Goal: Information Seeking & Learning: Understand process/instructions

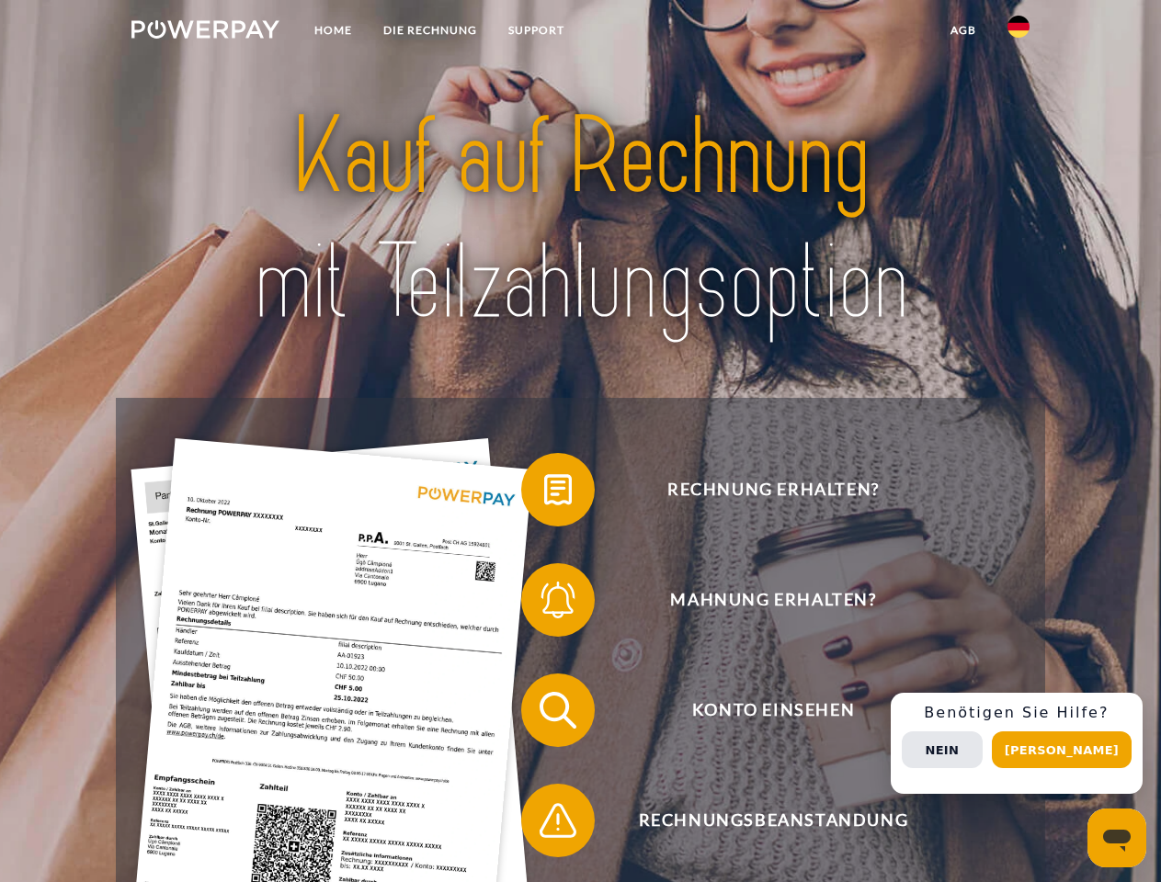
click at [205, 32] on img at bounding box center [205, 29] width 148 height 18
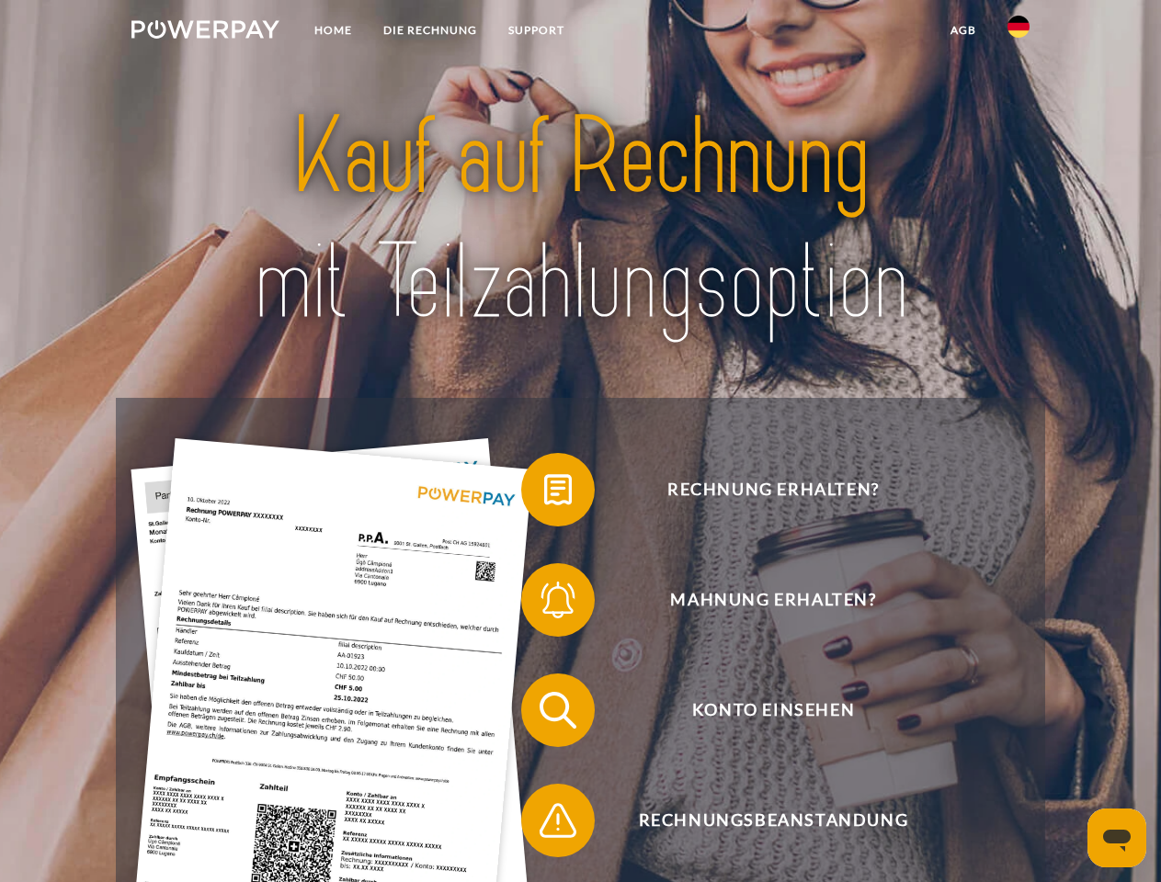
click at [1018, 32] on img at bounding box center [1018, 27] width 22 height 22
click at [962, 30] on link "agb" at bounding box center [963, 30] width 57 height 33
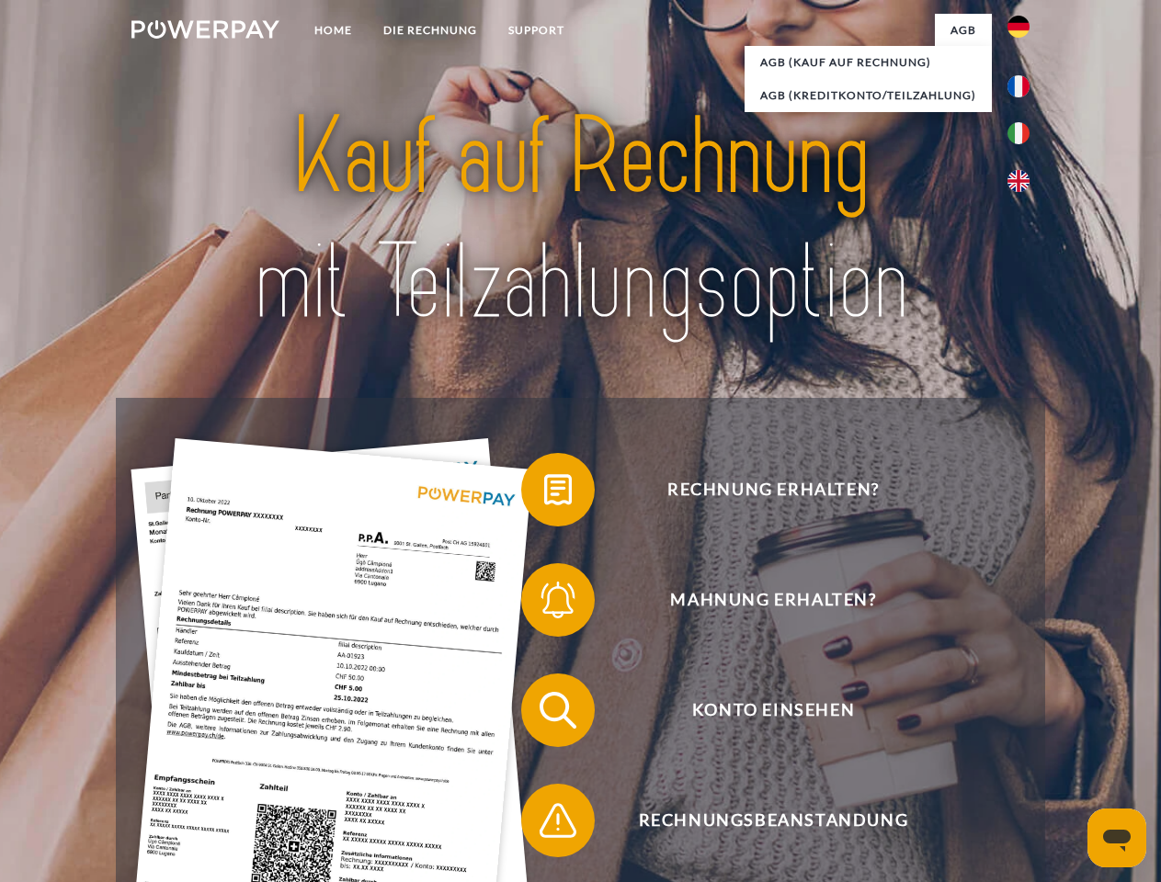
click at [544, 493] on span at bounding box center [530, 490] width 92 height 92
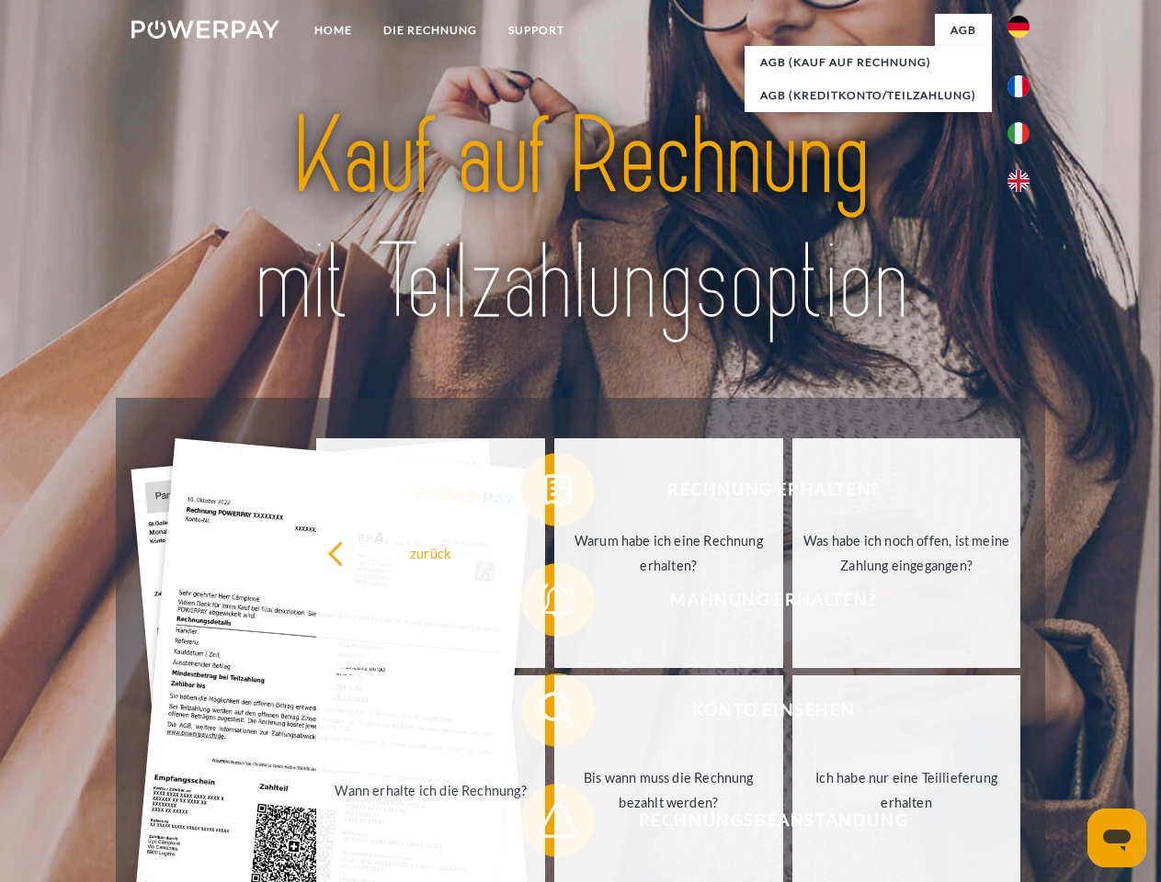
click at [544, 604] on div "zurück Warum habe ich eine Rechnung erhalten? Was habe ich noch offen, ist mein…" at bounding box center [669, 672] width 743 height 474
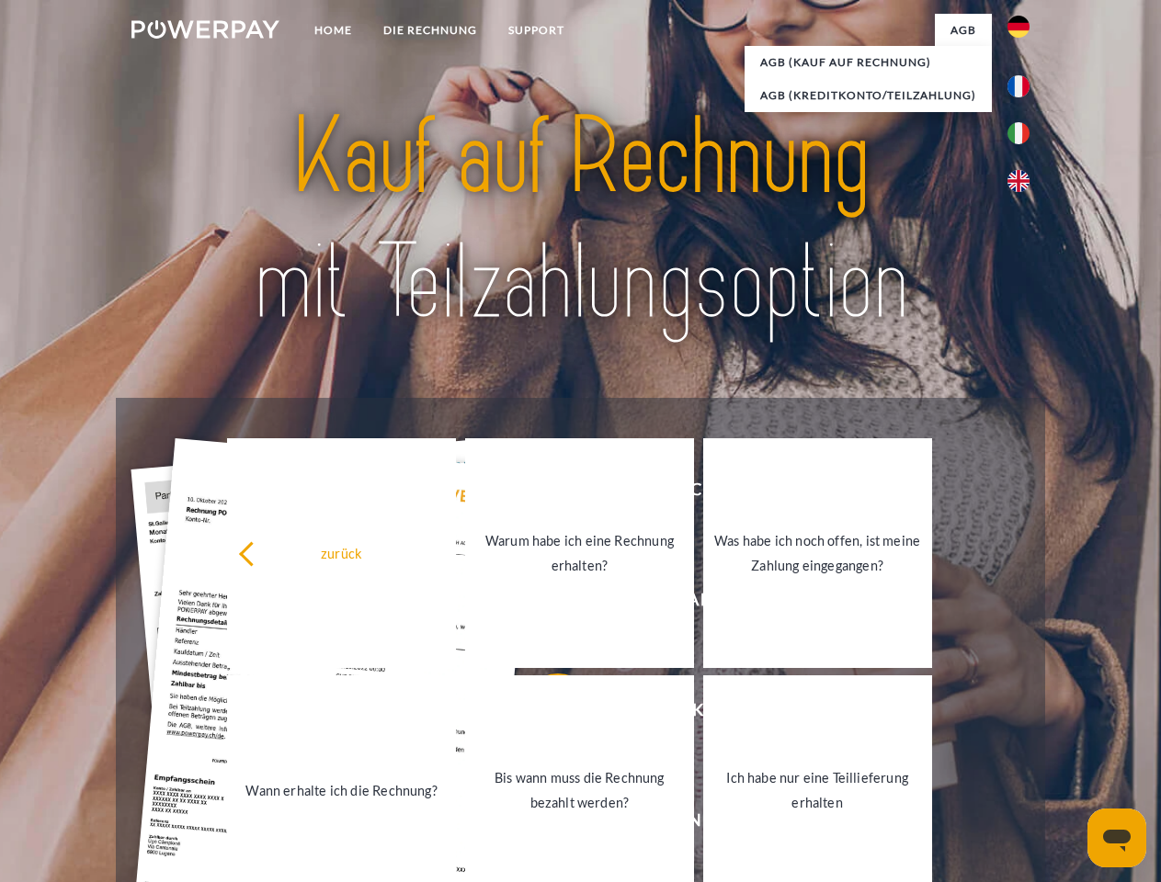
click at [544, 714] on link "Bis wann muss die Rechnung bezahlt werden?" at bounding box center [579, 790] width 229 height 230
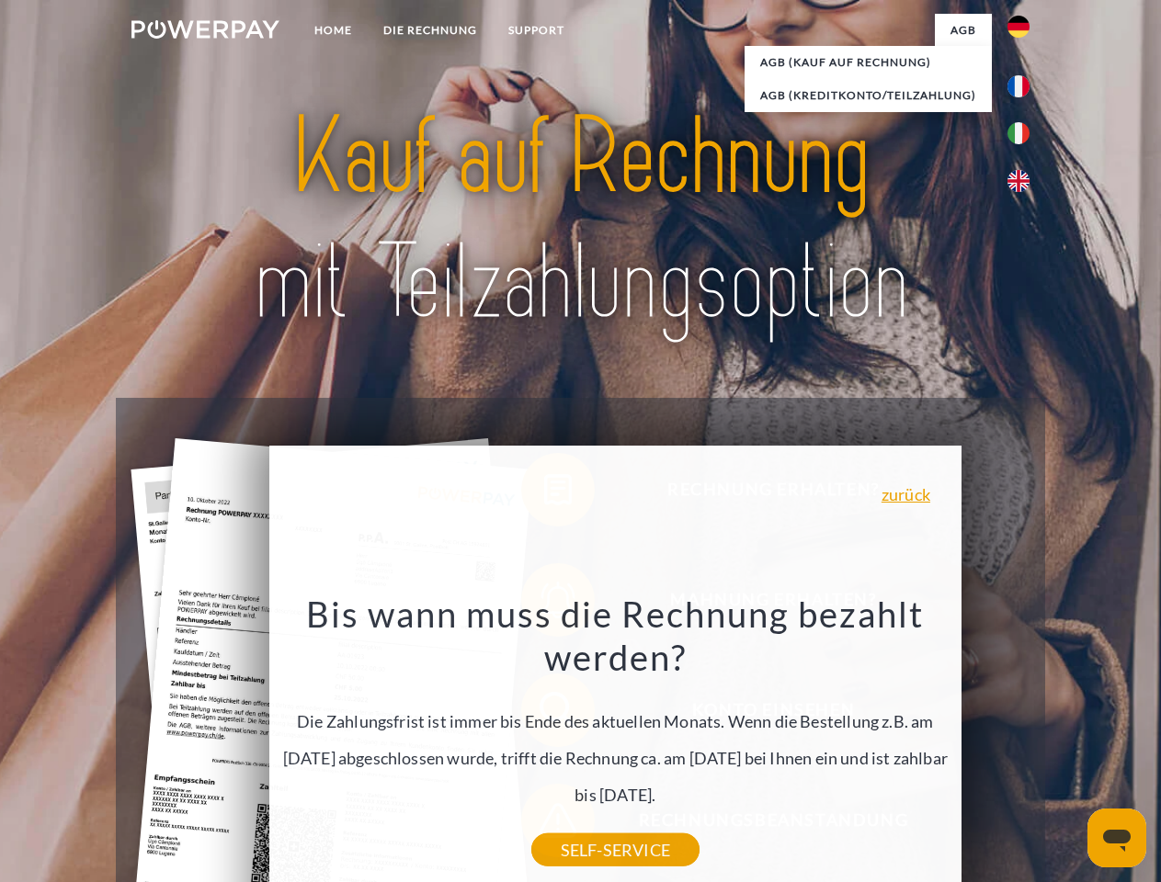
click at [544, 824] on div "Bis wann muss die Rechnung bezahlt werden? Die Zahlungsfrist ist immer bis Ende…" at bounding box center [614, 721] width 671 height 258
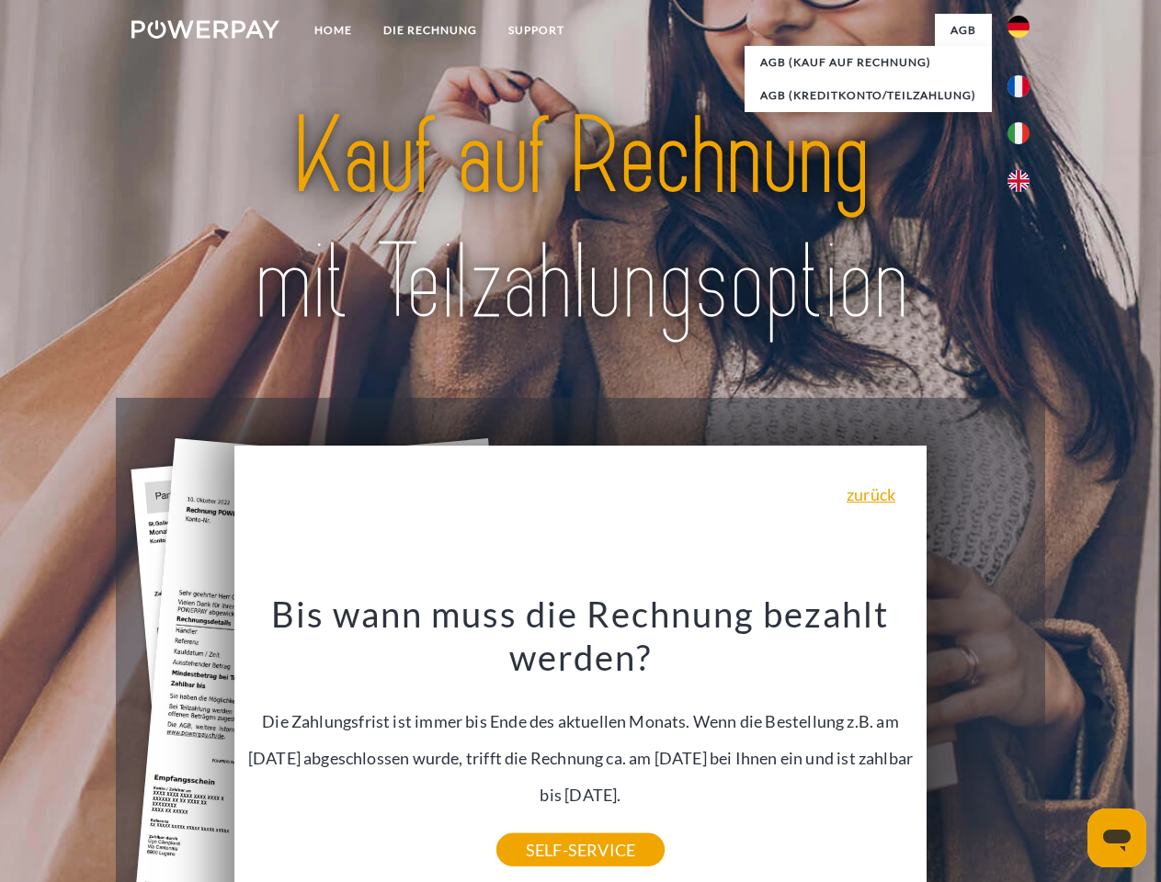
click at [1023, 743] on div "Rechnung erhalten? Mahnung erhalten? Konto einsehen" at bounding box center [580, 765] width 928 height 735
click at [978, 747] on span "Konto einsehen" at bounding box center [773, 711] width 450 height 74
click at [1068, 750] on header "Home DIE RECHNUNG SUPPORT" at bounding box center [580, 634] width 1161 height 1269
